Goal: Transaction & Acquisition: Book appointment/travel/reservation

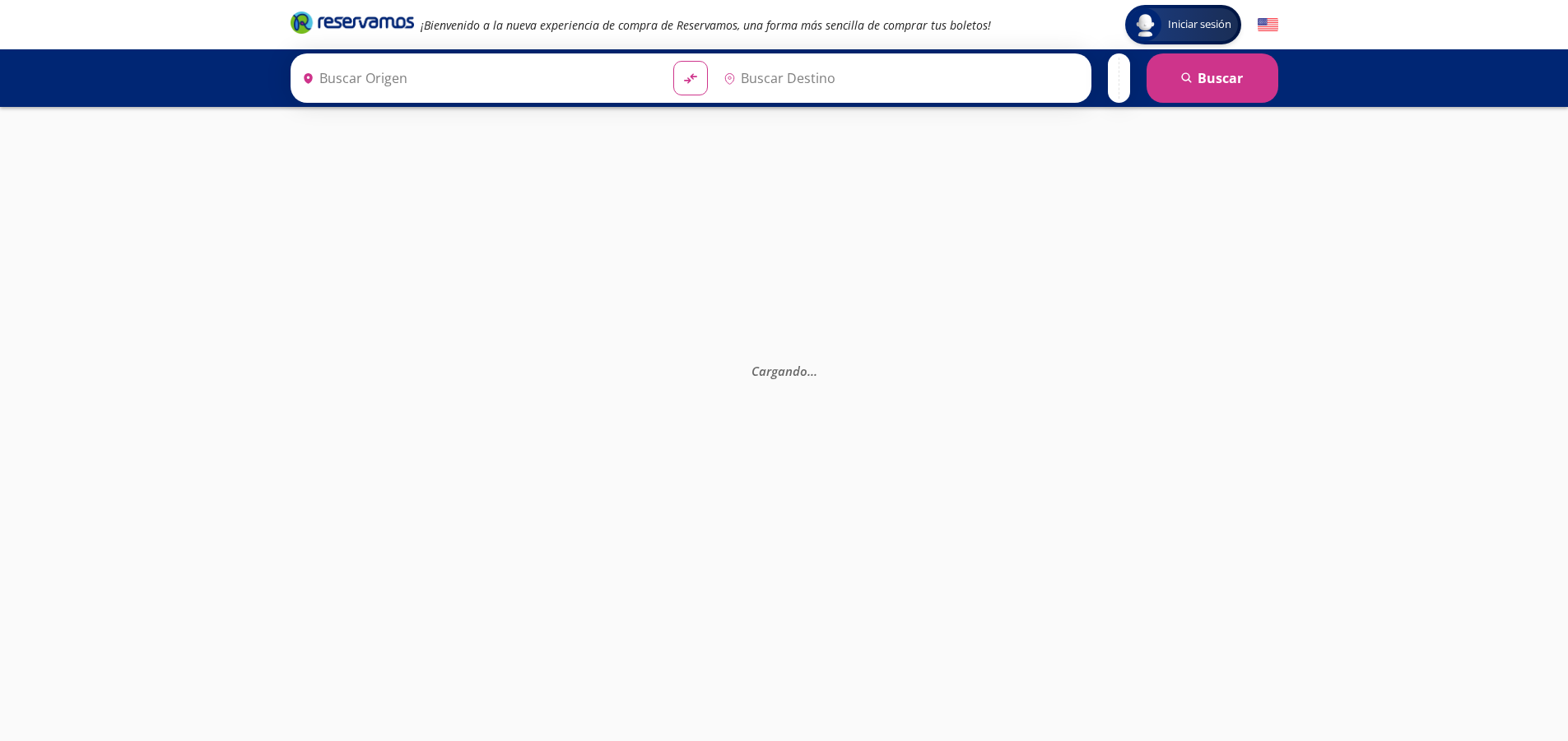
type input "[GEOGRAPHIC_DATA], [GEOGRAPHIC_DATA]"
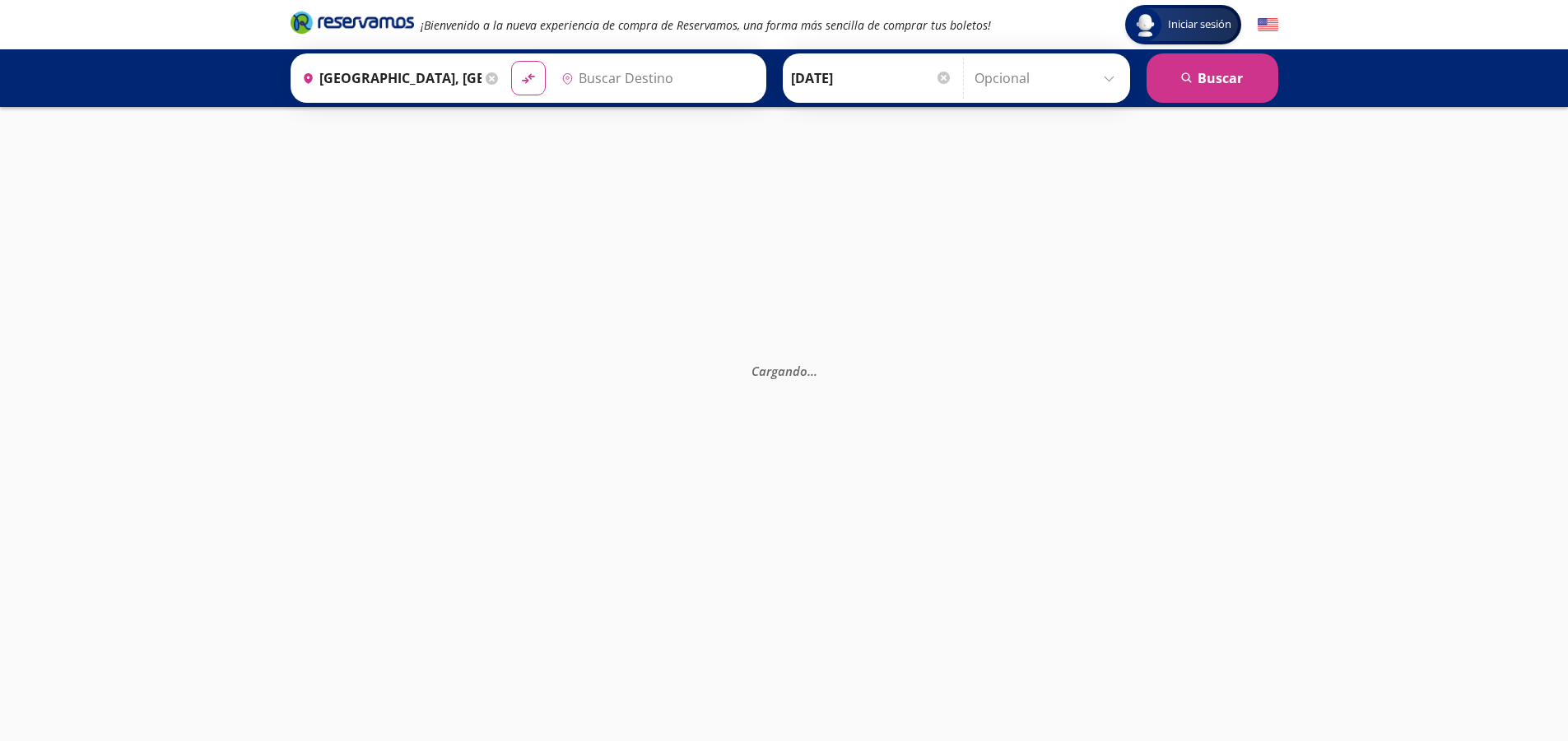
type input "[GEOGRAPHIC_DATA][PERSON_NAME], [GEOGRAPHIC_DATA][PERSON_NAME]"
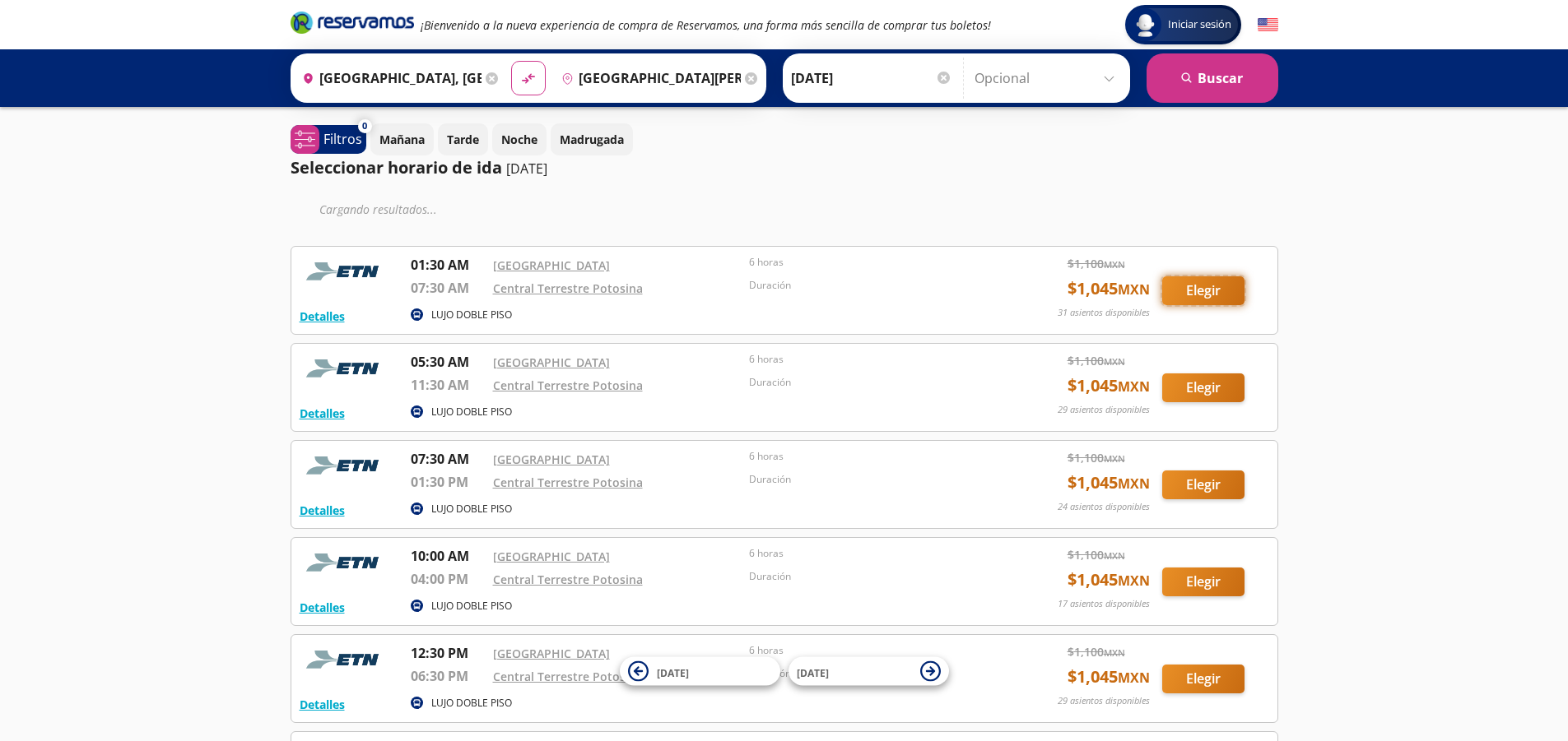
click at [1200, 297] on button "Elegir" at bounding box center [1203, 290] width 82 height 29
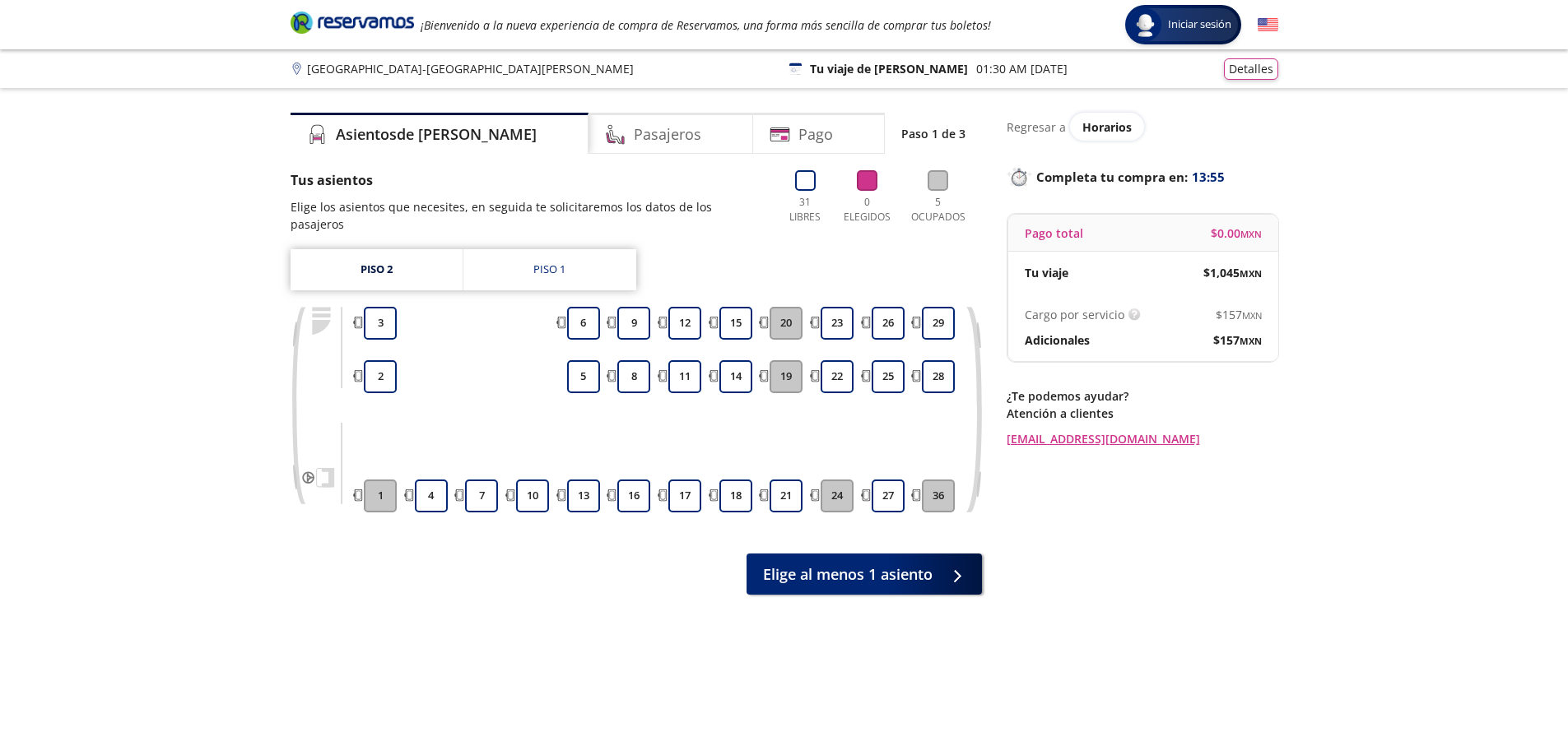
click at [1244, 615] on div "Regresar a Horarios Completa tu compra en : 13:55 Pago total $ 0.00 MXN Tu viaj…" at bounding box center [1143, 428] width 272 height 630
click at [1073, 440] on link "[EMAIL_ADDRESS][DOMAIN_NAME]" at bounding box center [1143, 439] width 272 height 18
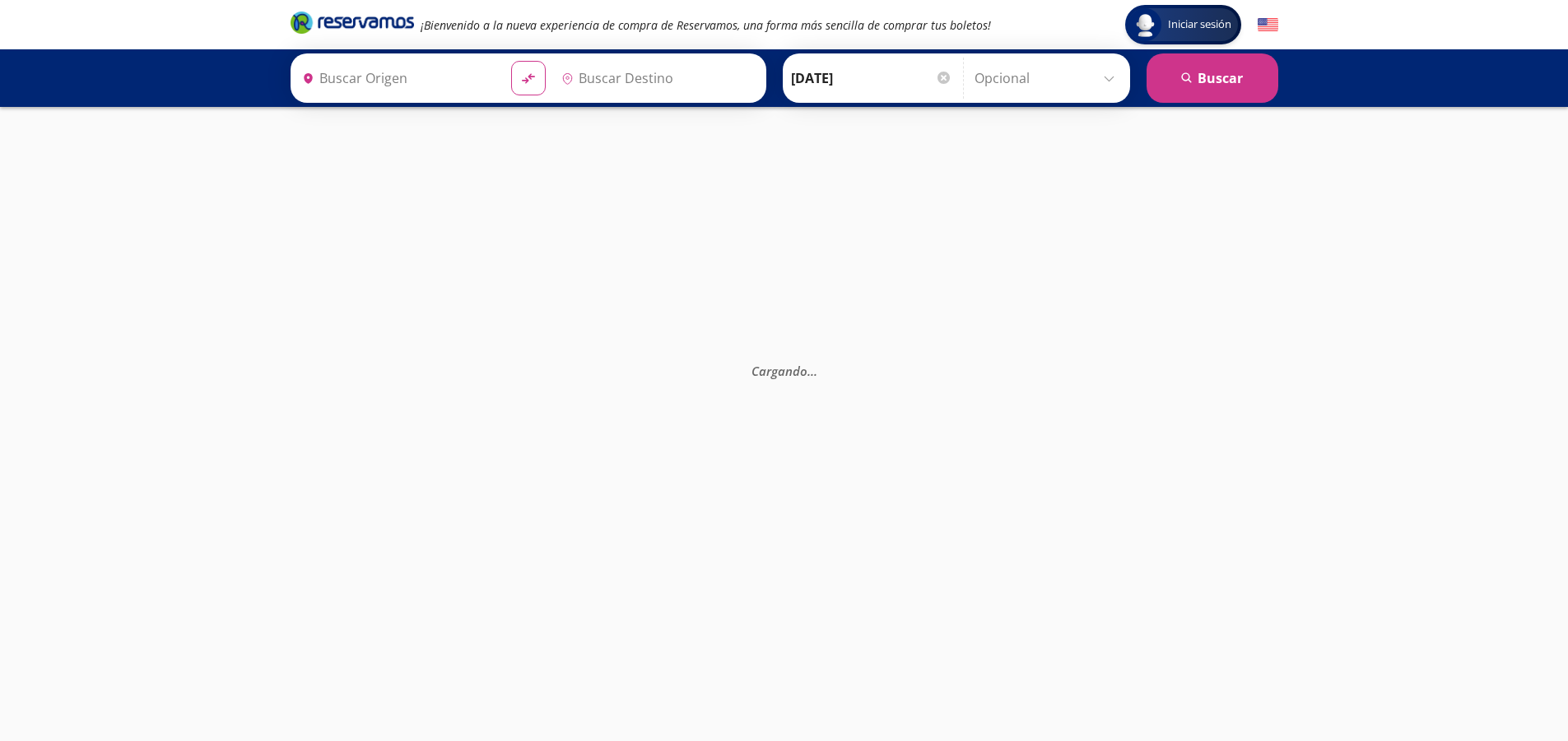
type input "[GEOGRAPHIC_DATA], [GEOGRAPHIC_DATA]"
type input "Central Terrestre Potosina, [GEOGRAPHIC_DATA][PERSON_NAME]"
